Goal: Task Accomplishment & Management: Use online tool/utility

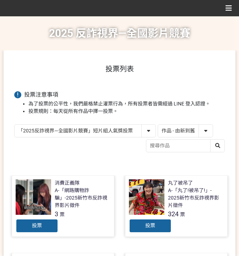
select select "13146"
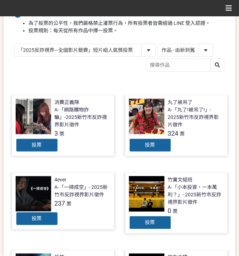
click at [176, 49] on select "作品 - 由新到舊 作品 - 由舊到新 票數 - 由多到少 票數 - 由少到多" at bounding box center [185, 50] width 55 height 12
select select "vote"
click at [158, 44] on select "作品 - 由新到舊 作品 - 由舊到新 票數 - 由多到少 票數 - 由少到多" at bounding box center [185, 50] width 55 height 12
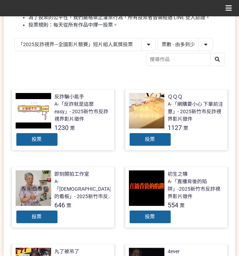
scroll to position [94, 0]
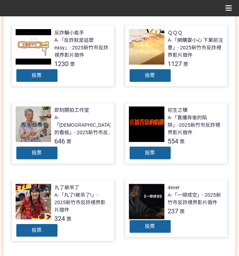
scroll to position [142, 0]
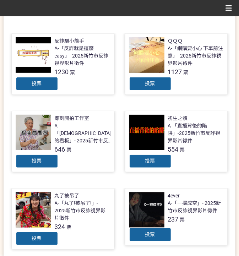
click at [156, 83] on div "投票" at bounding box center [150, 84] width 43 height 14
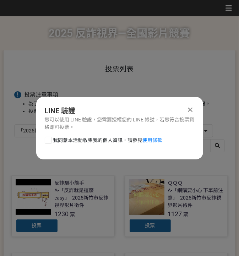
click at [99, 140] on span "我同意本活動收集我的個人資訊，請參見 使用條款" at bounding box center [107, 139] width 109 height 7
click at [50, 140] on input "我同意本活動收集我的個人資訊，請參見 使用條款" at bounding box center [47, 140] width 5 height 5
checkbox input "false"
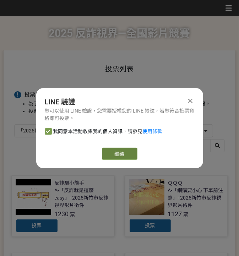
click at [134, 150] on link "繼續" at bounding box center [119, 153] width 35 height 12
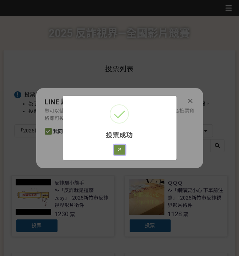
click at [119, 152] on button "好" at bounding box center [119, 150] width 11 height 10
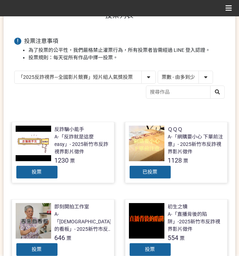
scroll to position [37, 0]
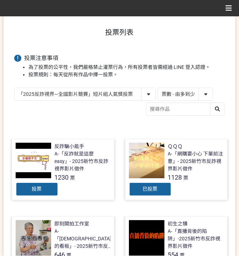
click at [78, 90] on select "「2025反詐視界—全國影片競賽」短影音組人氣獎投票 「2025反詐視界—全國影片競賽」短片組人氣獎投票" at bounding box center [85, 94] width 141 height 12
select select "13147"
click at [15, 88] on select "「2025反詐視界—全國影片競賽」短影音組人氣獎投票 「2025反詐視界—全國影片競賽」短片組人氣獎投票" at bounding box center [85, 94] width 141 height 12
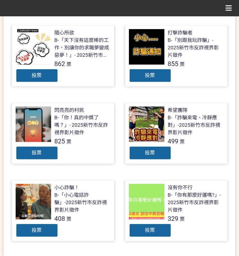
scroll to position [142, 0]
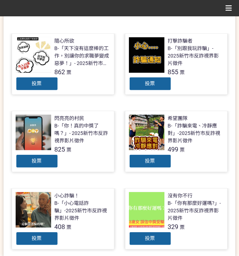
click at [47, 165] on div "投票" at bounding box center [37, 161] width 43 height 14
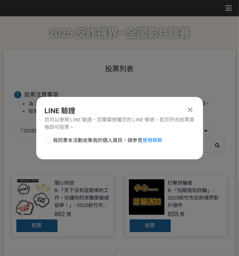
scroll to position [0, 0]
drag, startPoint x: 64, startPoint y: 140, endPoint x: 74, endPoint y: 145, distance: 11.4
click at [64, 141] on span "我同意本活動收集我的個人資訊，請參見 使用條款" at bounding box center [107, 139] width 109 height 7
click at [50, 141] on input "我同意本活動收集我的個人資訊，請參見 使用條款" at bounding box center [47, 140] width 5 height 5
checkbox input "false"
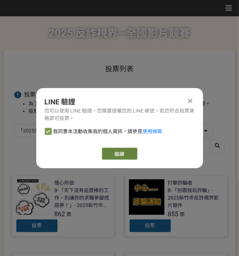
click at [134, 155] on link "繼續" at bounding box center [119, 153] width 35 height 12
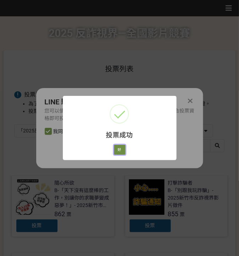
click at [120, 154] on button "好" at bounding box center [119, 150] width 11 height 10
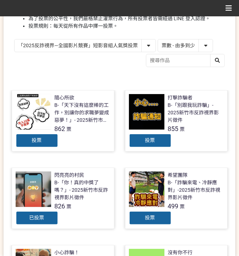
scroll to position [107, 0]
